Goal: Task Accomplishment & Management: Use online tool/utility

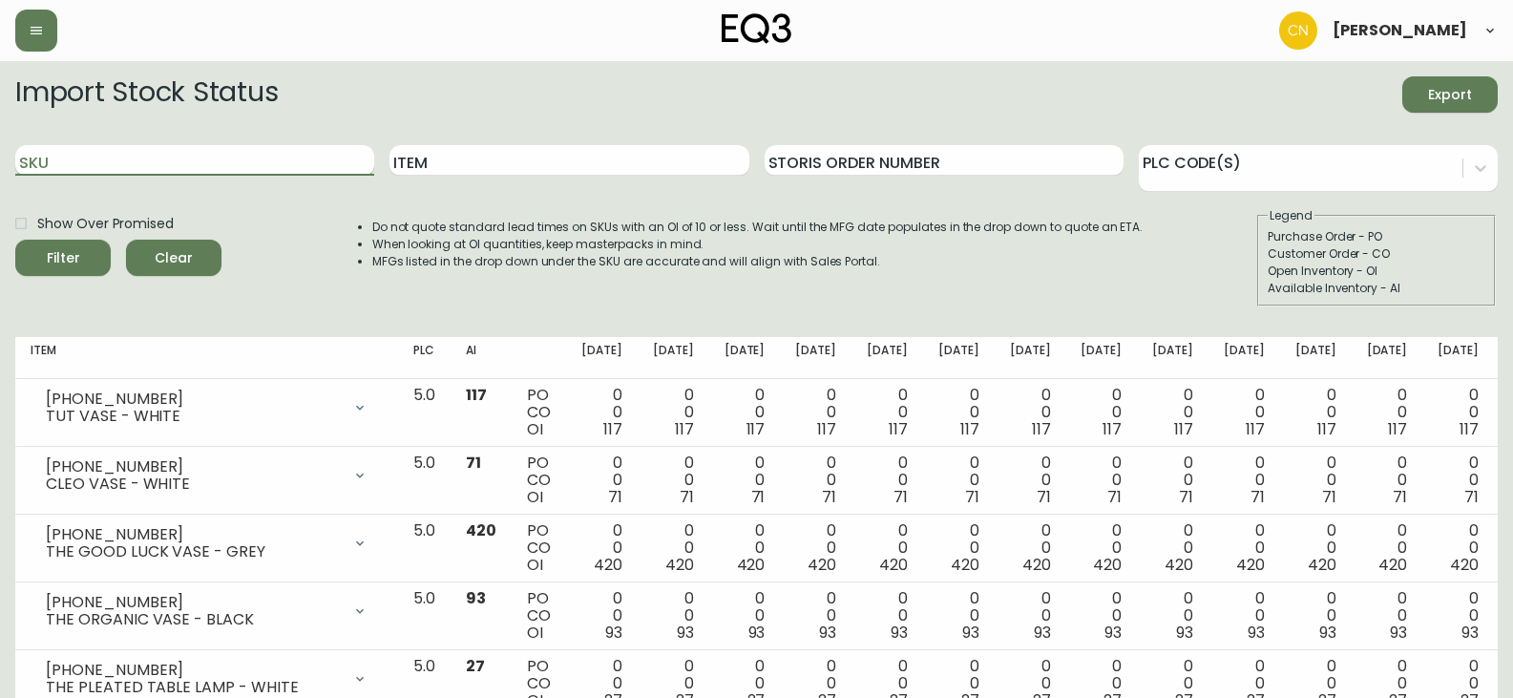
click at [218, 148] on input "SKU" at bounding box center [194, 160] width 359 height 31
click at [497, 160] on input "Item" at bounding box center [569, 160] width 359 height 31
type input "moon"
click at [15, 240] on button "Filter" at bounding box center [62, 258] width 95 height 36
